Goal: Information Seeking & Learning: Learn about a topic

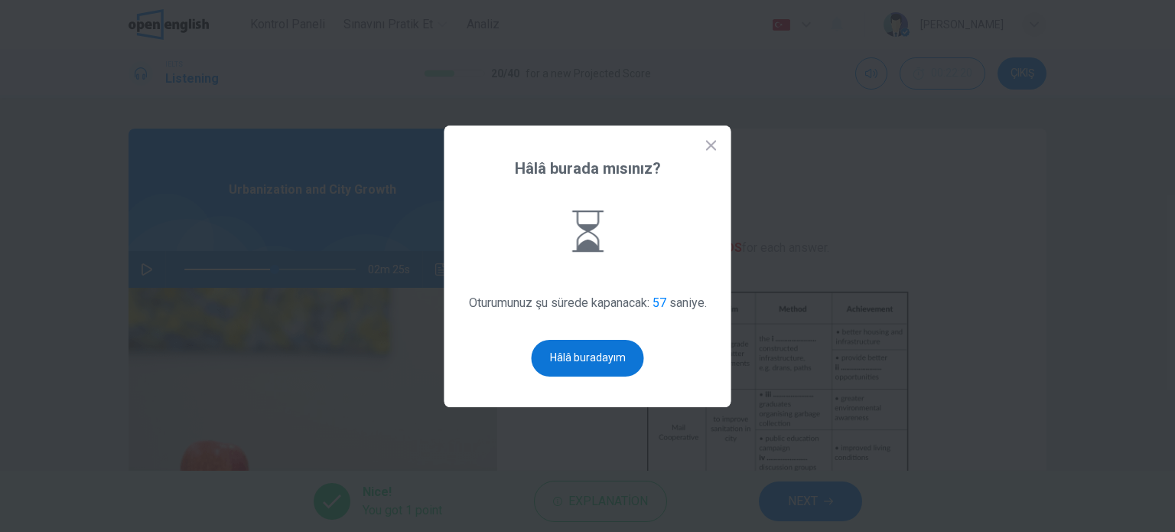
scroll to position [57, 0]
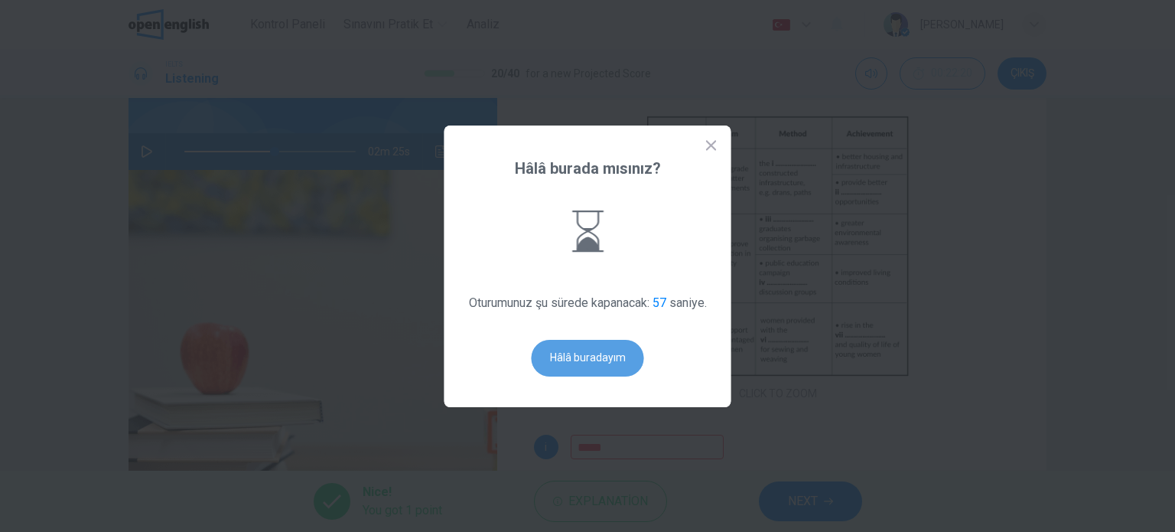
click at [591, 363] on button "Hâlâ buradayım" at bounding box center [588, 358] width 112 height 37
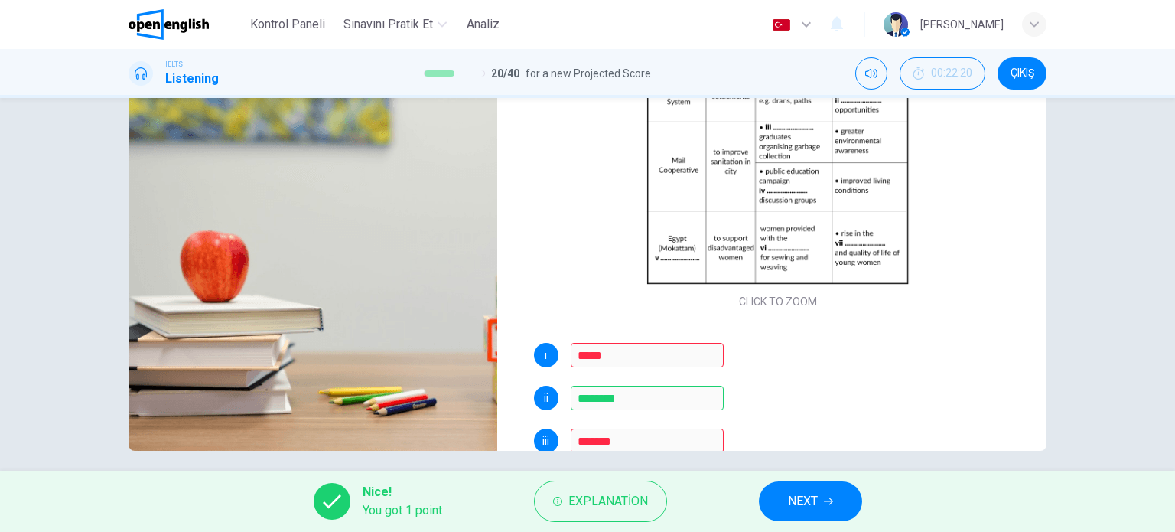
scroll to position [220, 0]
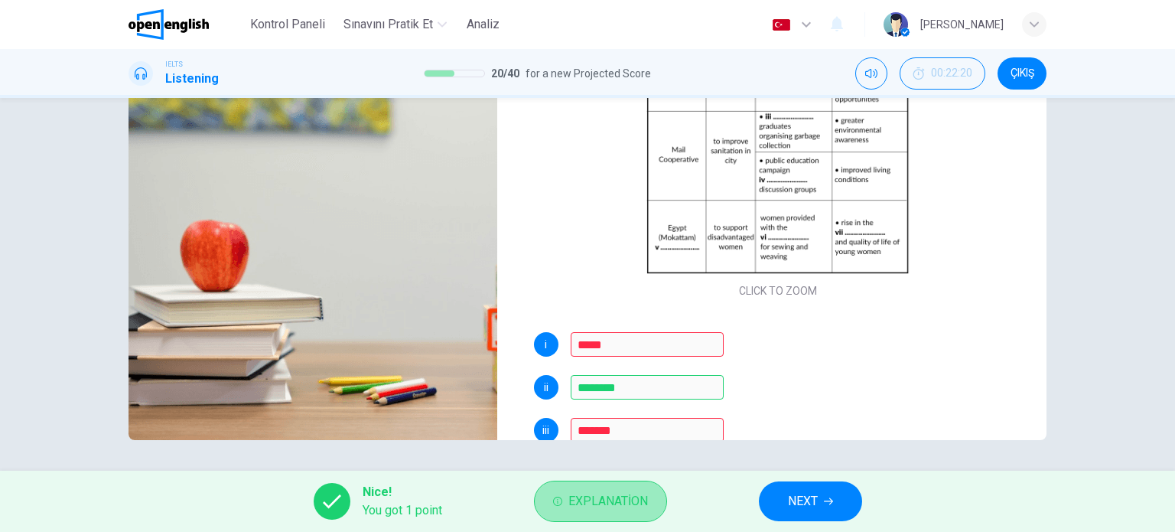
click at [645, 498] on span "Explanation" at bounding box center [608, 500] width 80 height 21
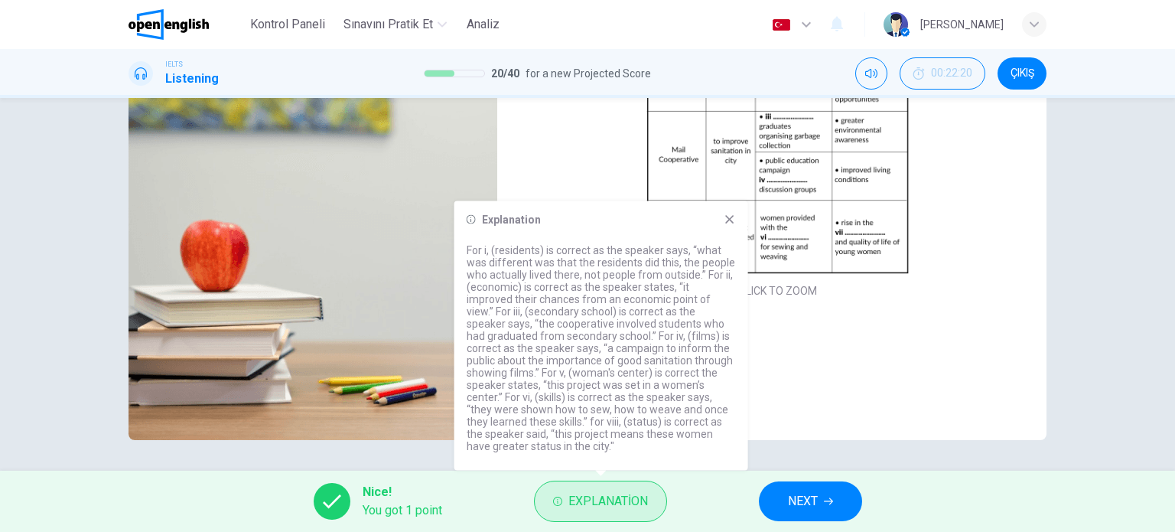
click at [645, 498] on span "Explanation" at bounding box center [608, 500] width 80 height 21
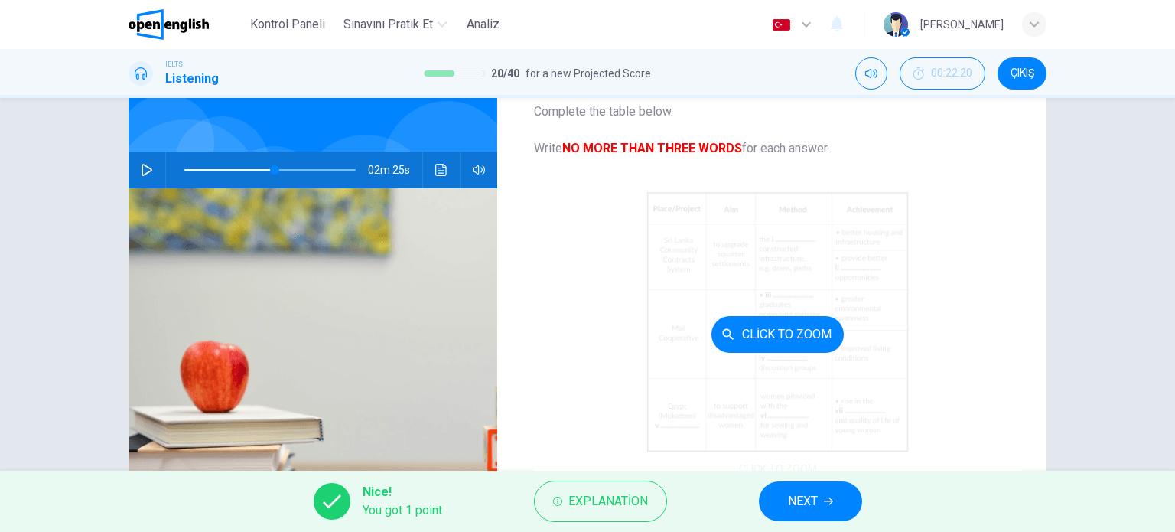
scroll to position [102, 0]
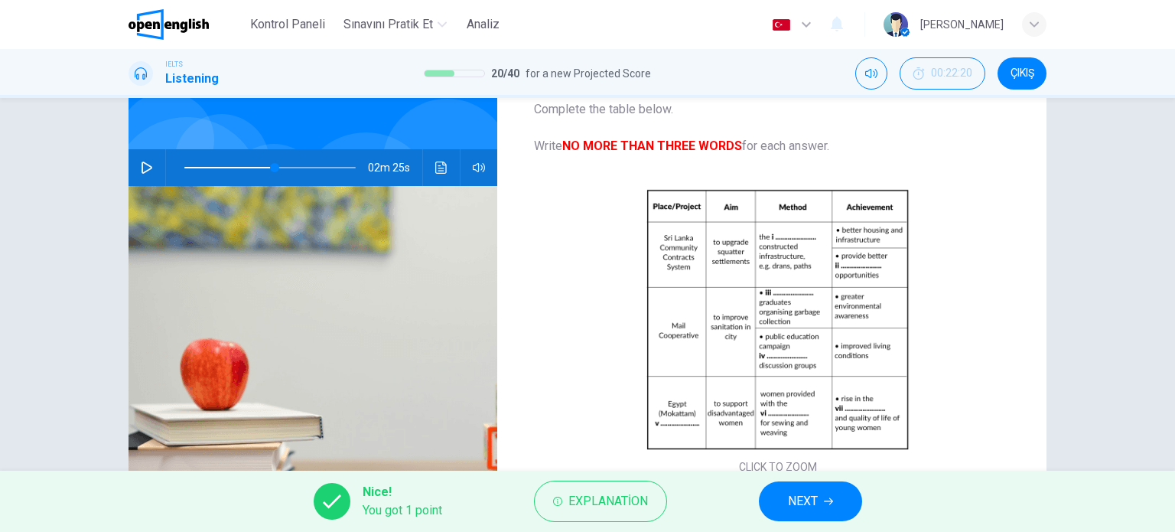
click at [152, 158] on button "button" at bounding box center [147, 167] width 24 height 37
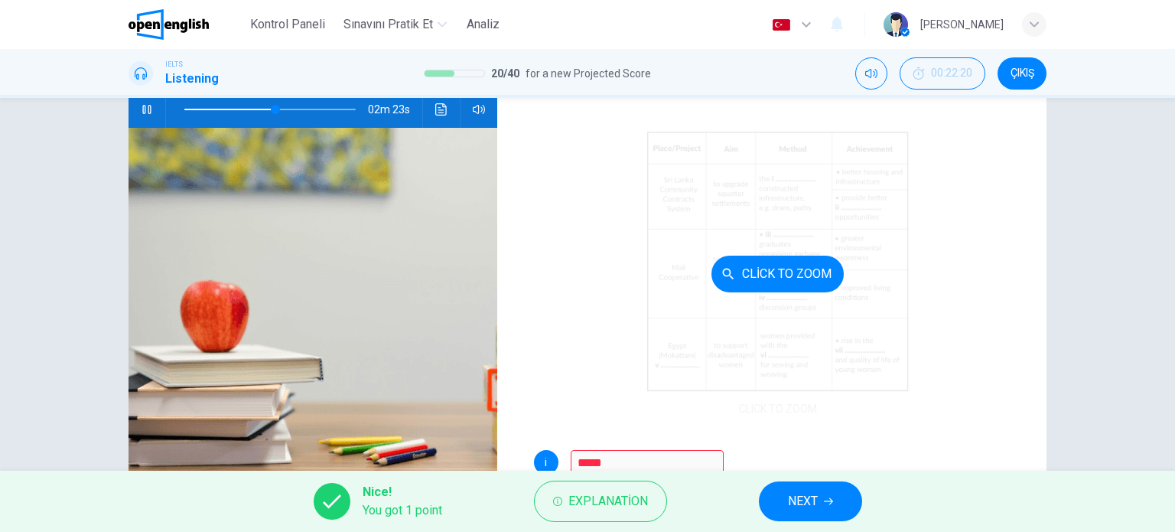
scroll to position [16, 0]
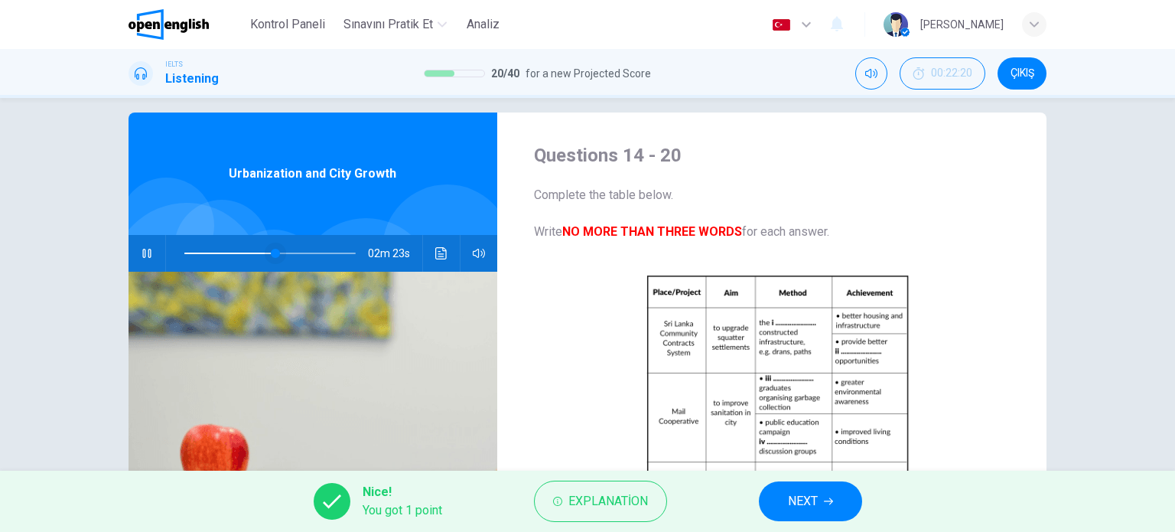
click at [271, 255] on span at bounding box center [275, 253] width 9 height 9
click at [145, 253] on icon "button" at bounding box center [147, 253] width 12 height 12
click at [272, 256] on span at bounding box center [276, 253] width 9 height 9
click at [257, 252] on span at bounding box center [261, 253] width 9 height 9
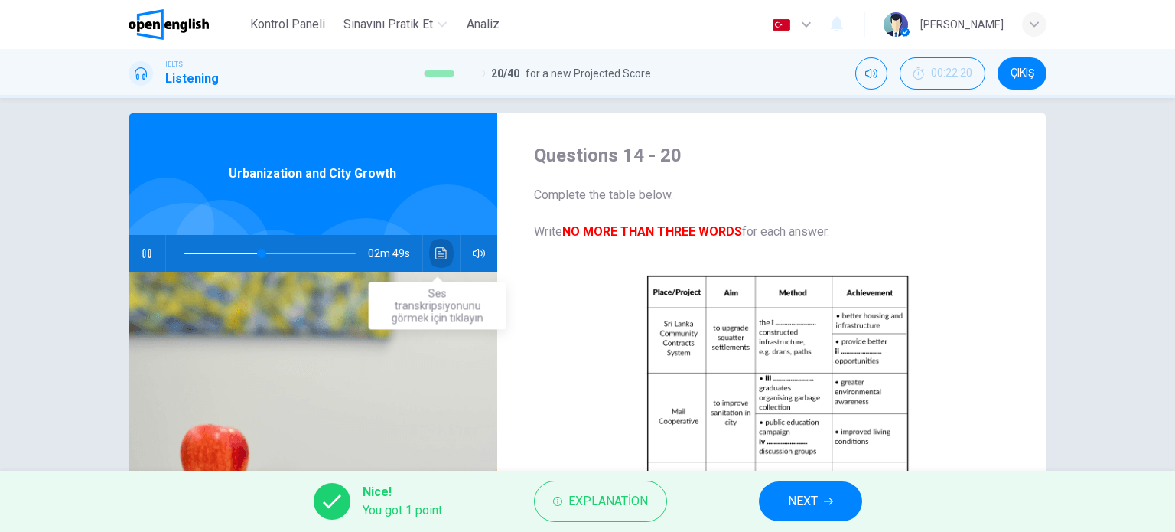
click at [431, 251] on button "Ses transkripsiyonunu görmek için tıklayın" at bounding box center [441, 253] width 24 height 37
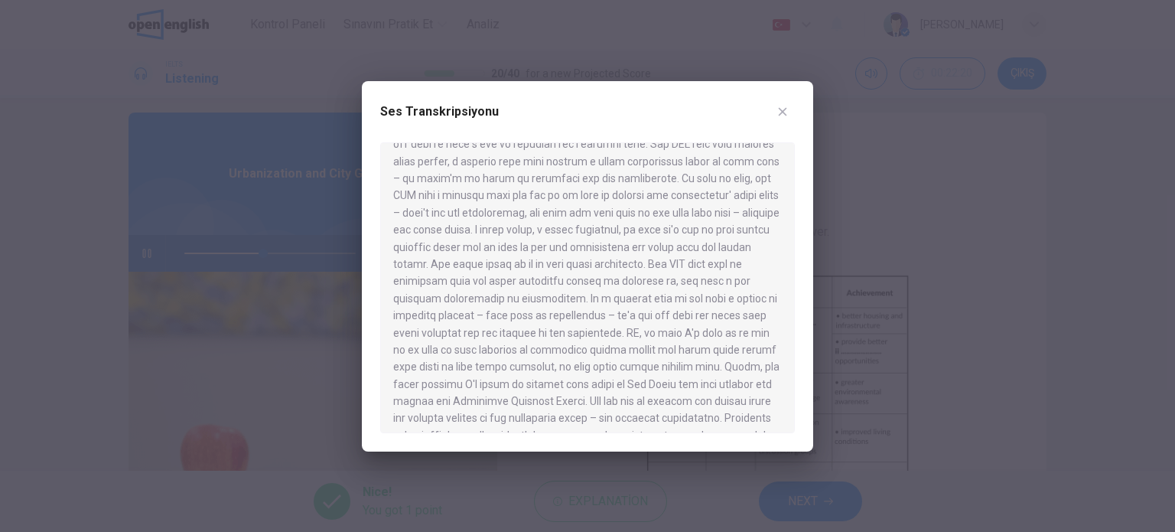
scroll to position [204, 0]
click at [900, 243] on div at bounding box center [587, 266] width 1175 height 532
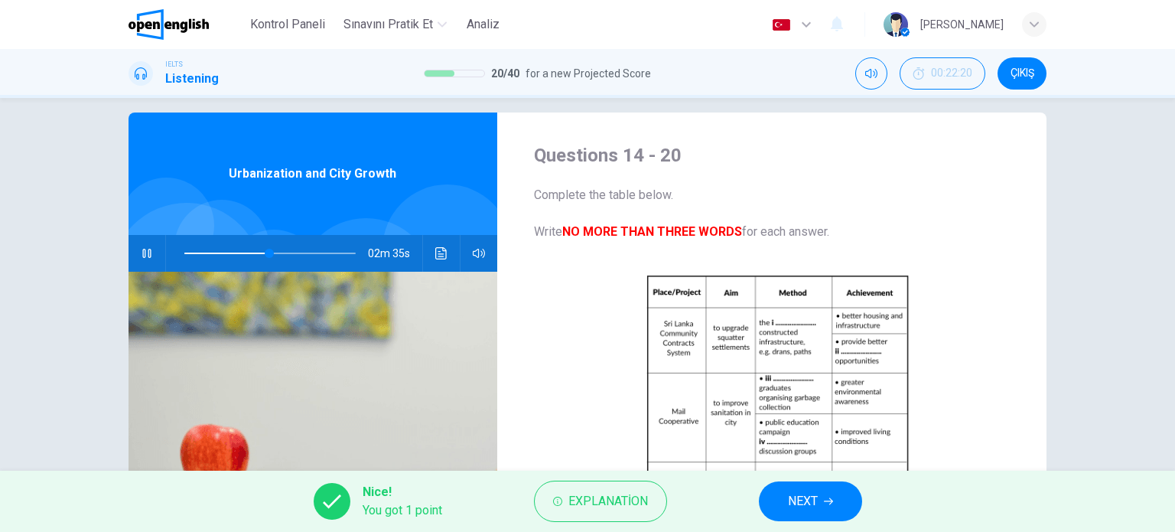
click at [155, 249] on div "02m 35s" at bounding box center [313, 253] width 369 height 37
click at [142, 249] on icon "button" at bounding box center [146, 253] width 8 height 9
click at [429, 256] on button "Ses transkripsiyonunu görmek için tıklayın" at bounding box center [441, 253] width 24 height 37
type input "**"
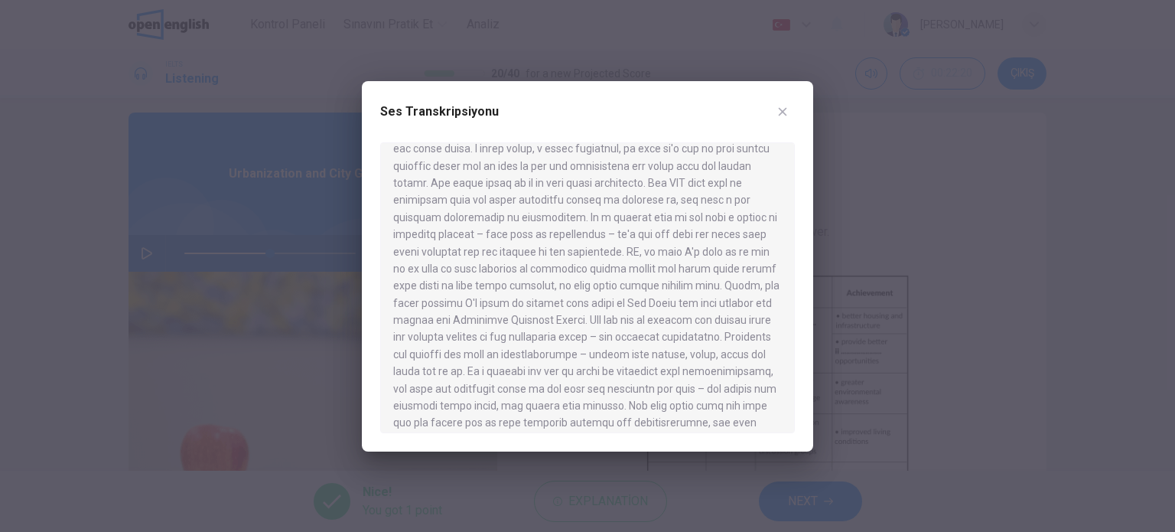
scroll to position [223, 0]
click at [539, 253] on div at bounding box center [587, 287] width 415 height 291
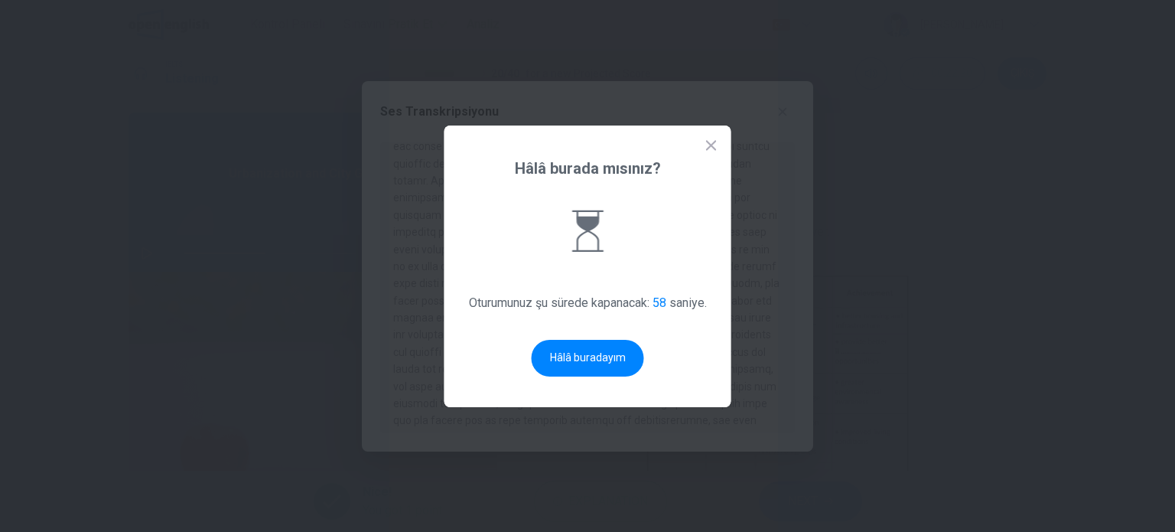
click at [620, 348] on button "Hâlâ buradayım" at bounding box center [588, 358] width 112 height 37
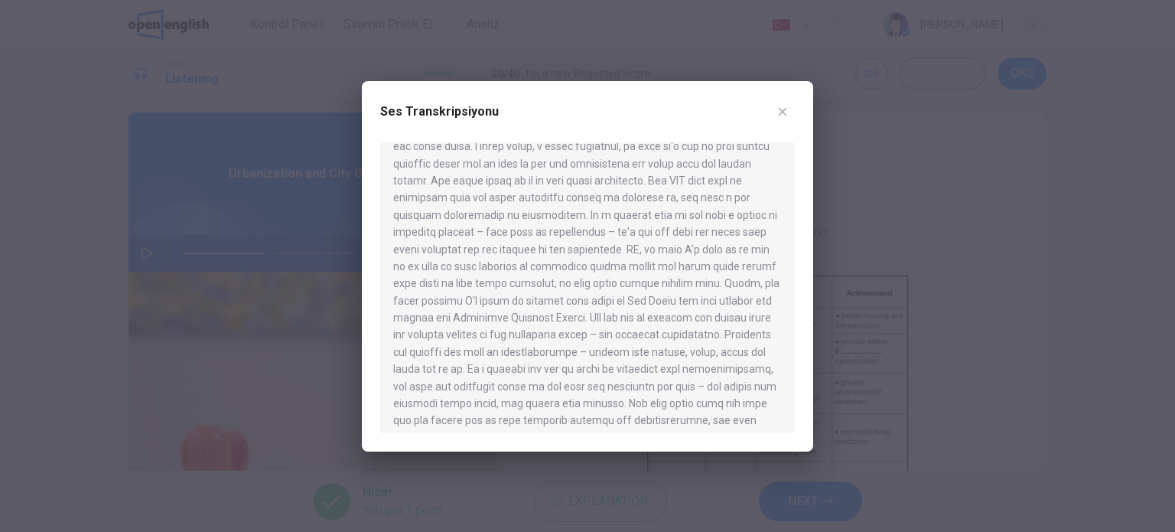
click at [637, 256] on div at bounding box center [587, 287] width 415 height 291
click at [649, 241] on div at bounding box center [587, 287] width 415 height 291
